Goal: Transaction & Acquisition: Purchase product/service

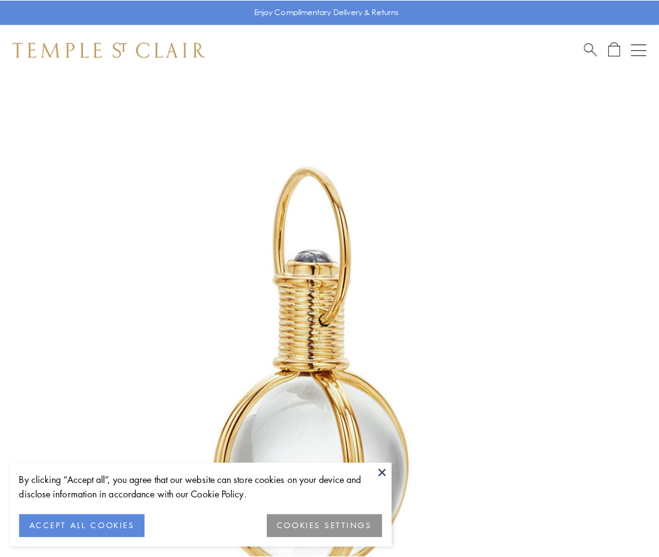
scroll to position [328, 0]
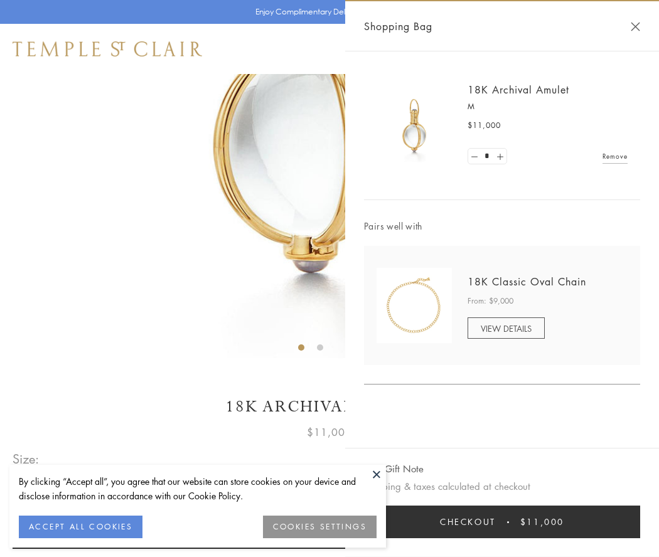
click at [502, 522] on button "Checkout $11,000" at bounding box center [502, 522] width 276 height 33
